Goal: Information Seeking & Learning: Learn about a topic

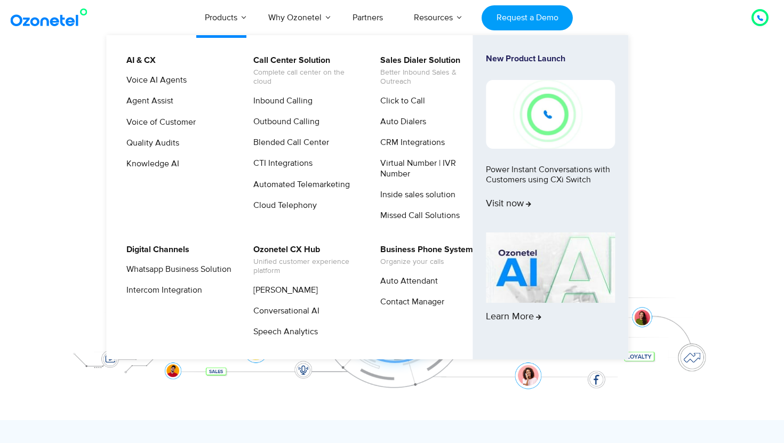
click at [582, 173] on link "New Product Launch Power Instant Conversations with Customers using CXi Switch …" at bounding box center [550, 141] width 129 height 174
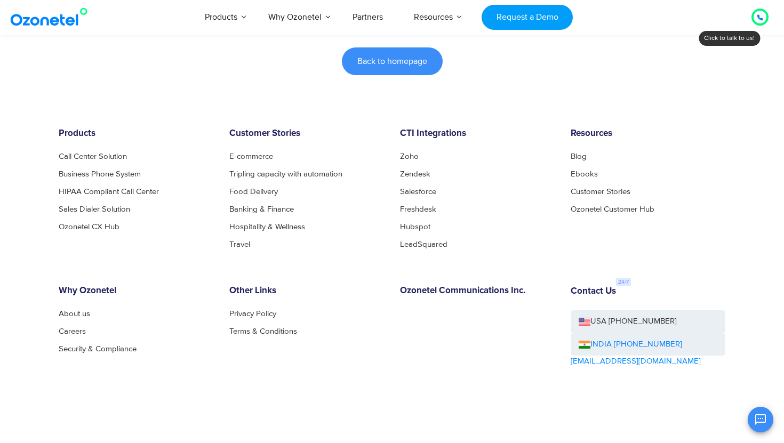
scroll to position [384, 0]
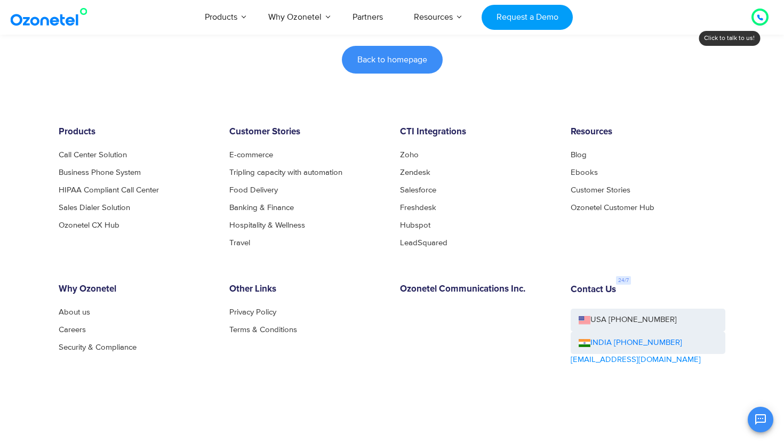
click at [387, 74] on footer "Products Call Center Solution Business Phone System HIPAA Compliant Call Center…" at bounding box center [392, 294] width 784 height 440
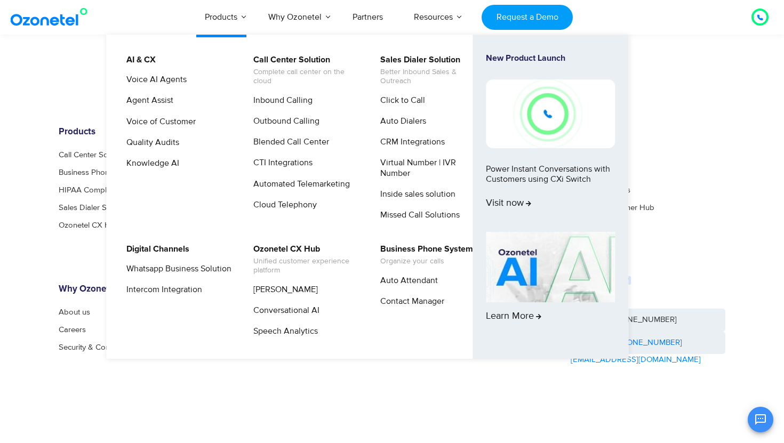
click at [521, 256] on img at bounding box center [550, 267] width 129 height 70
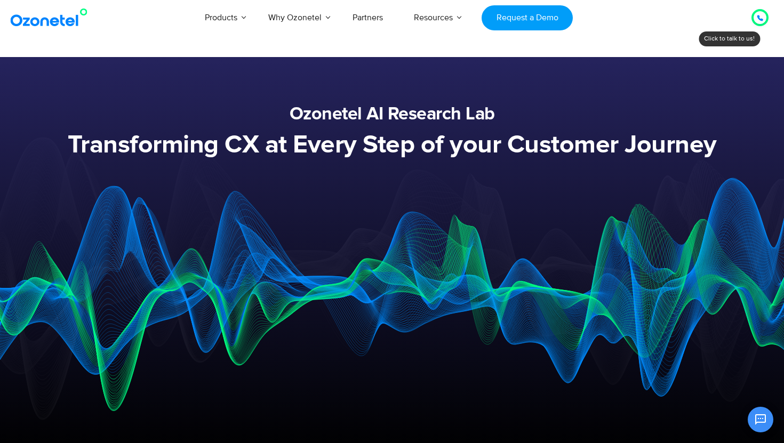
click at [521, 256] on img at bounding box center [392, 277] width 985 height 311
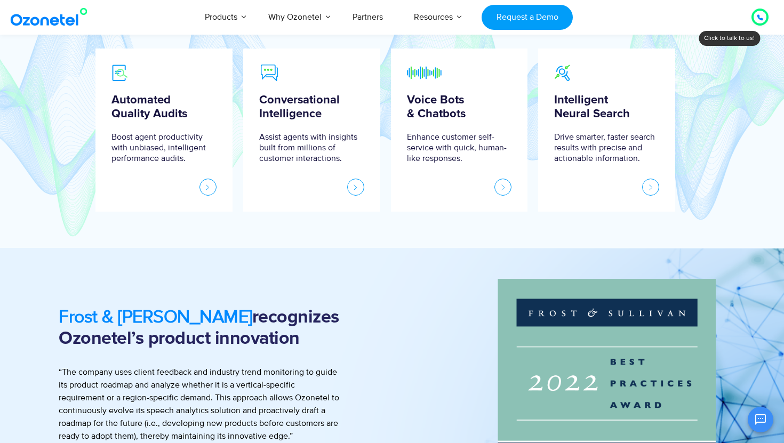
scroll to position [511, 0]
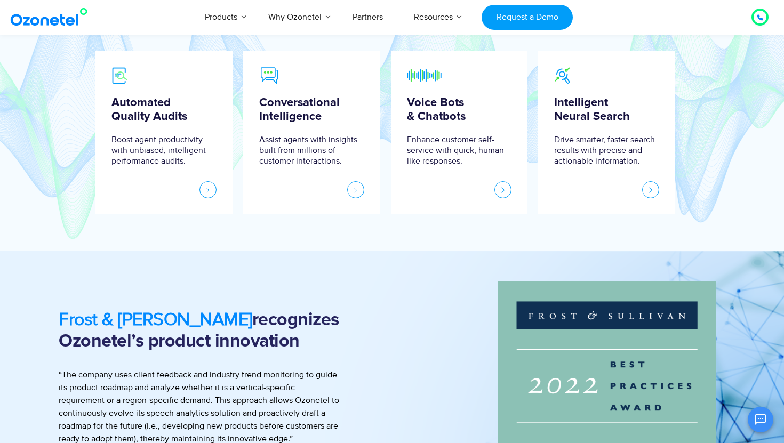
click at [500, 189] on link at bounding box center [503, 189] width 17 height 17
